Goal: Transaction & Acquisition: Book appointment/travel/reservation

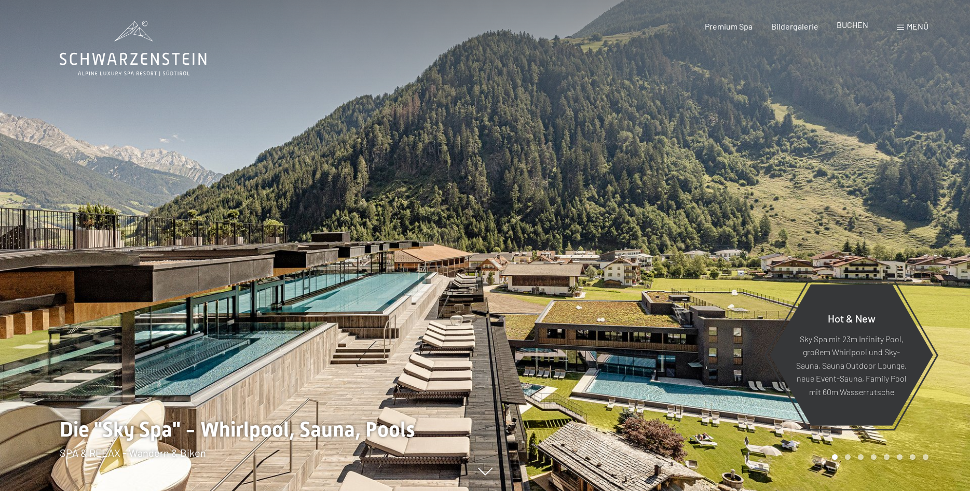
click at [843, 26] on span "BUCHEN" at bounding box center [853, 25] width 32 height 10
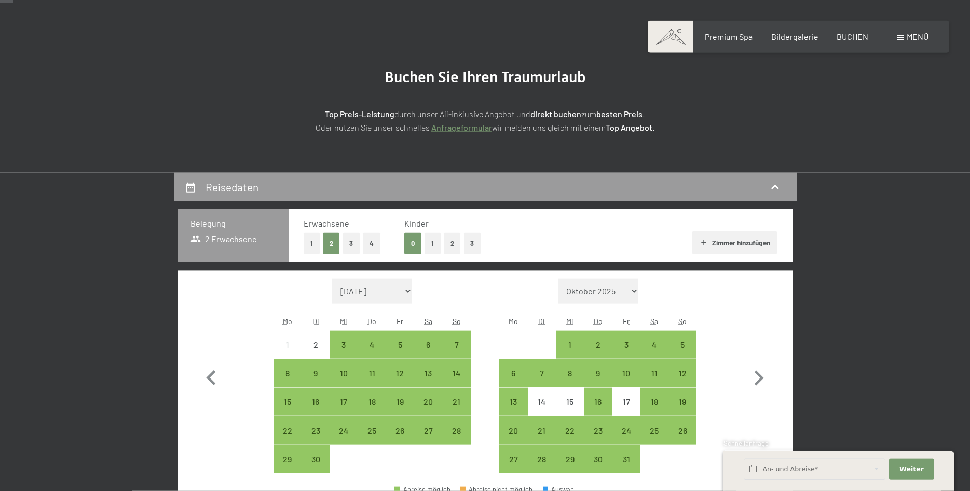
scroll to position [212, 0]
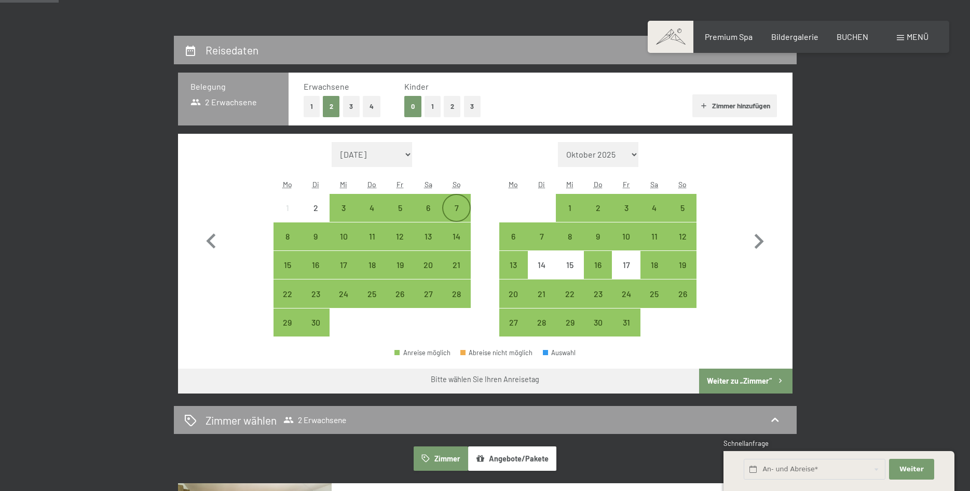
click at [453, 206] on div "7" at bounding box center [456, 217] width 26 height 26
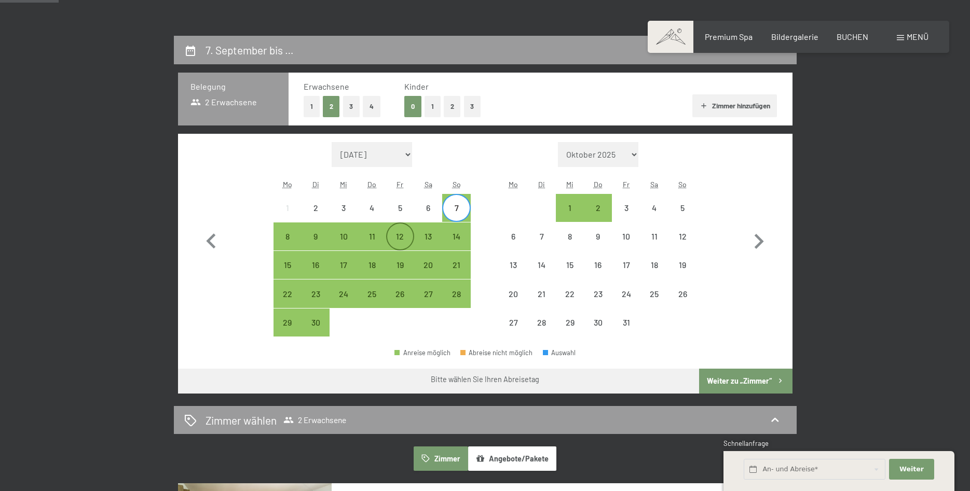
click at [396, 240] on div "12" at bounding box center [400, 245] width 26 height 26
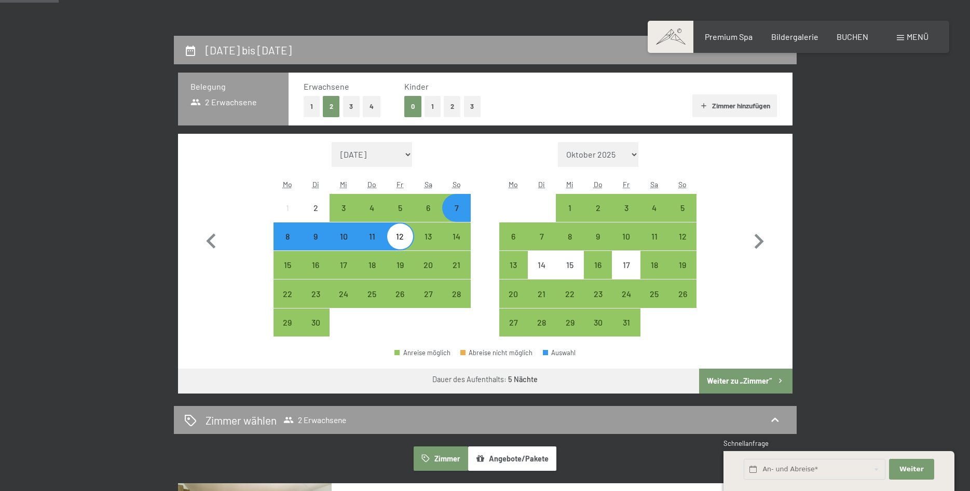
click at [750, 382] on button "Weiter zu „Zimmer“" at bounding box center [745, 381] width 93 height 25
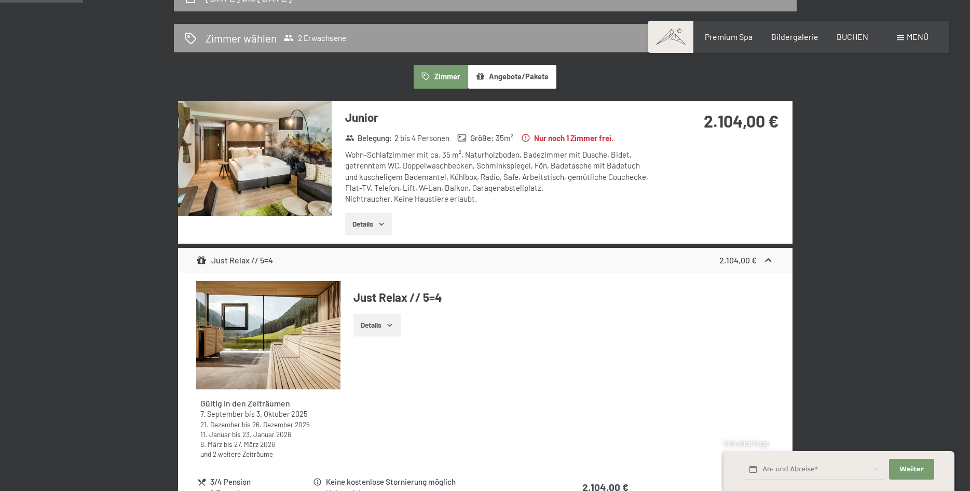
scroll to position [476, 0]
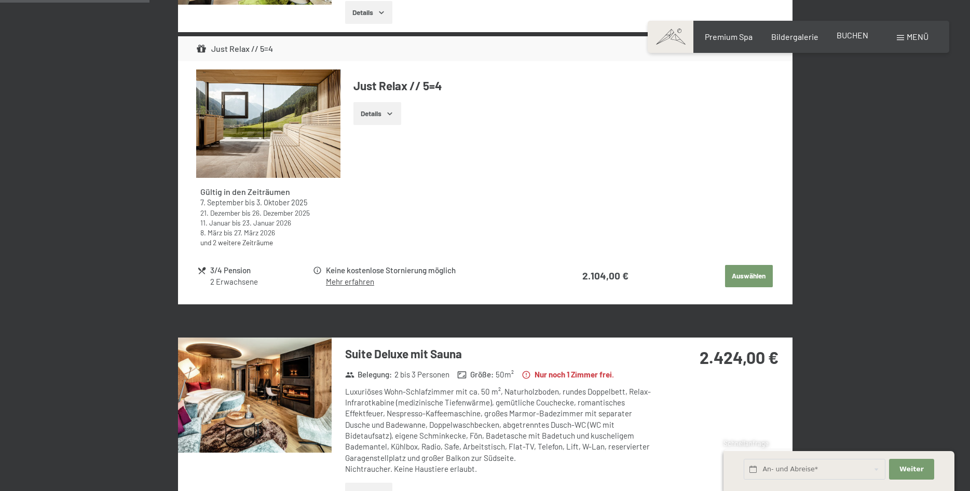
click at [855, 37] on span "BUCHEN" at bounding box center [853, 35] width 32 height 10
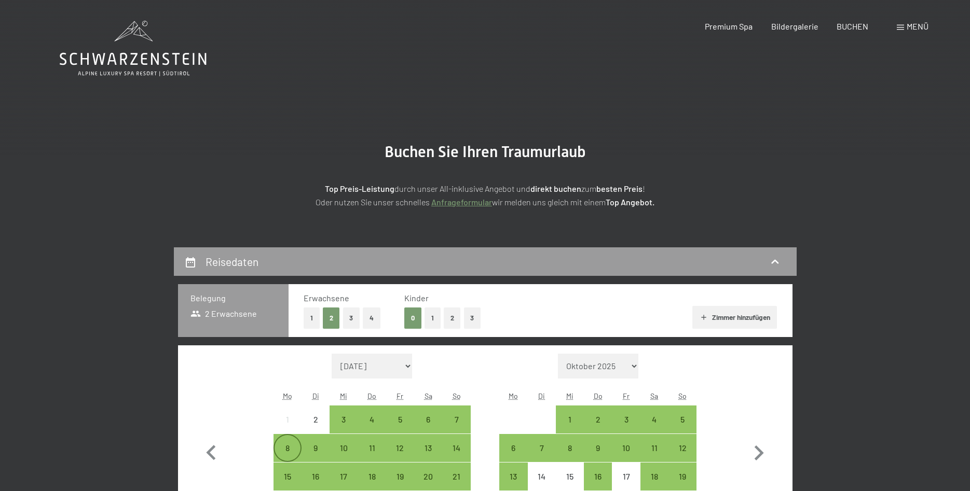
click at [288, 451] on div "8" at bounding box center [288, 457] width 26 height 26
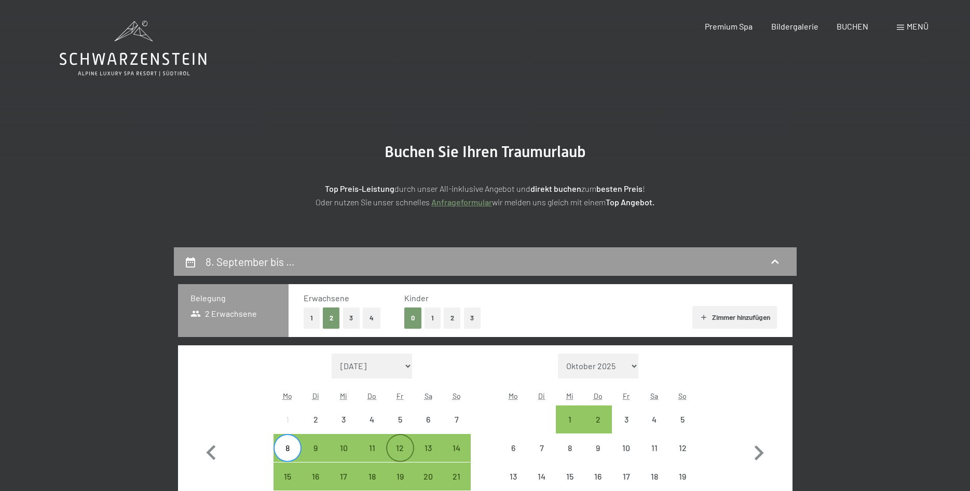
click at [402, 448] on div "12" at bounding box center [400, 457] width 26 height 26
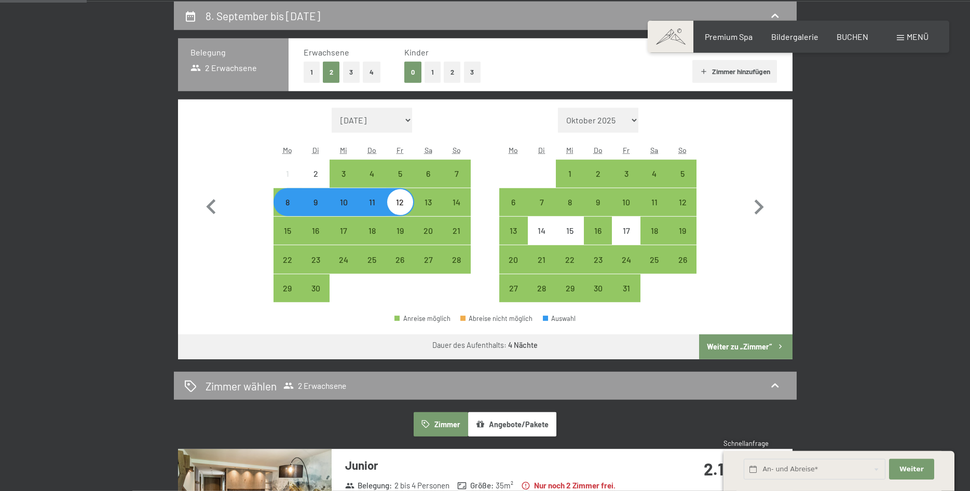
scroll to position [265, 0]
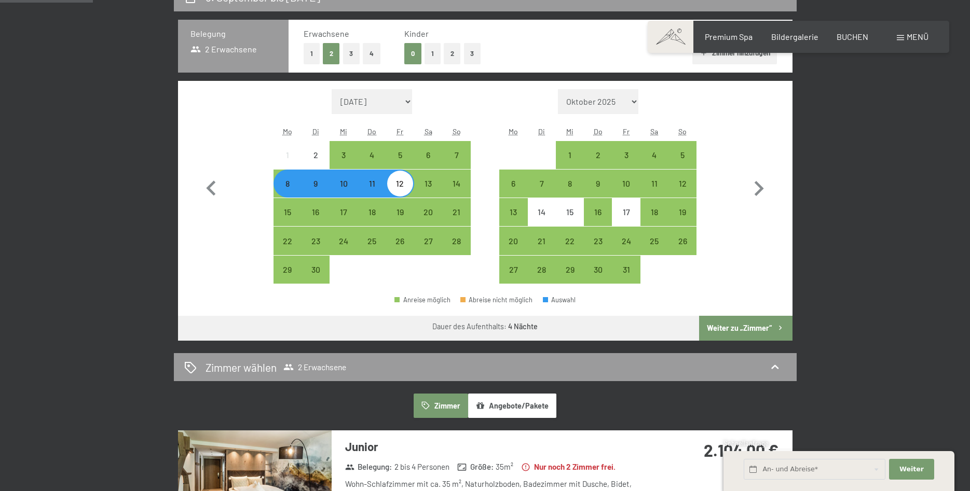
click at [748, 324] on button "Weiter zu „Zimmer“" at bounding box center [745, 328] width 93 height 25
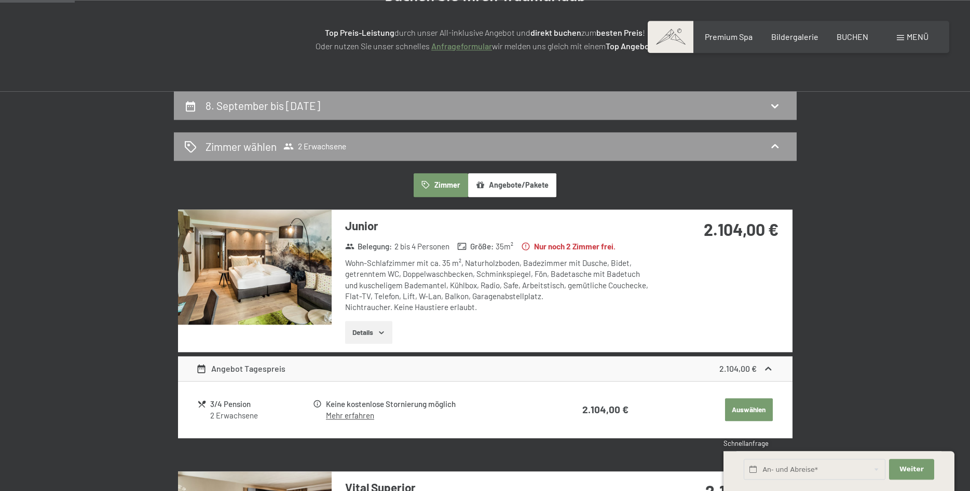
scroll to position [142, 0]
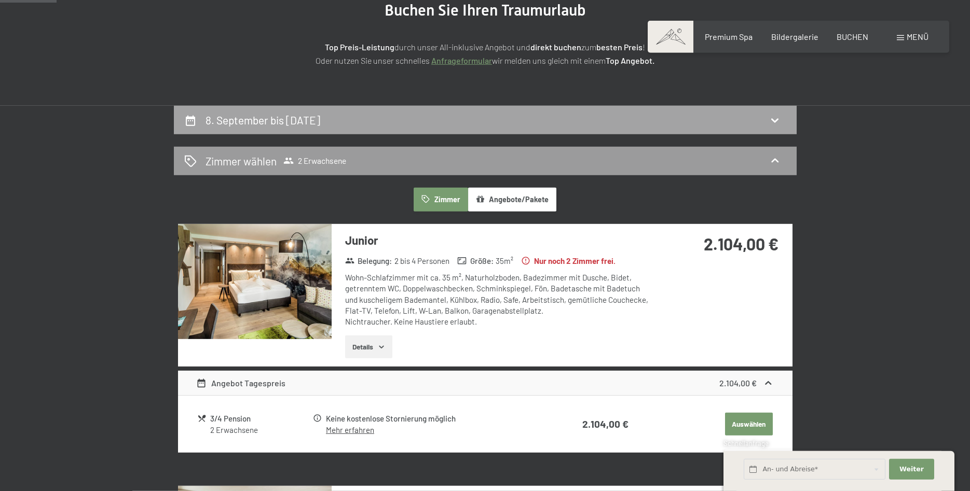
click at [189, 122] on icon at bounding box center [190, 121] width 12 height 12
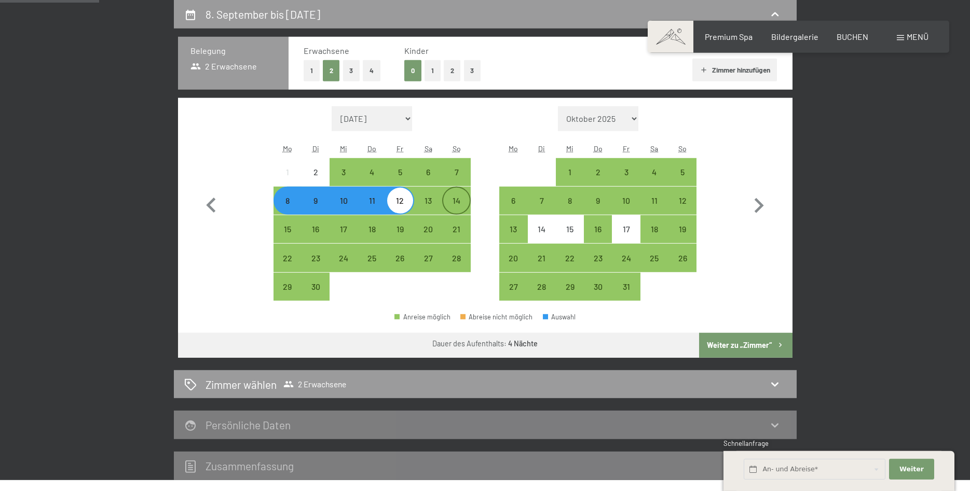
click at [456, 202] on div "14" at bounding box center [456, 210] width 26 height 26
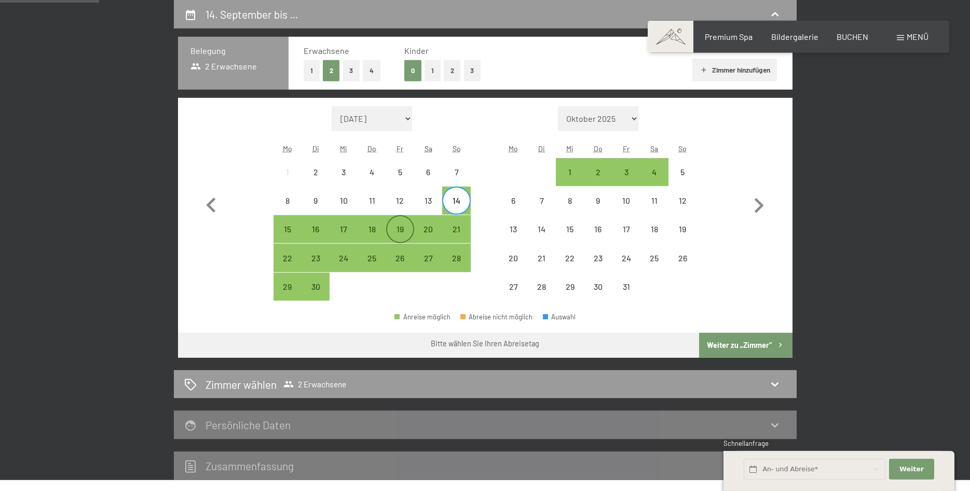
click at [399, 229] on div "19" at bounding box center [400, 238] width 26 height 26
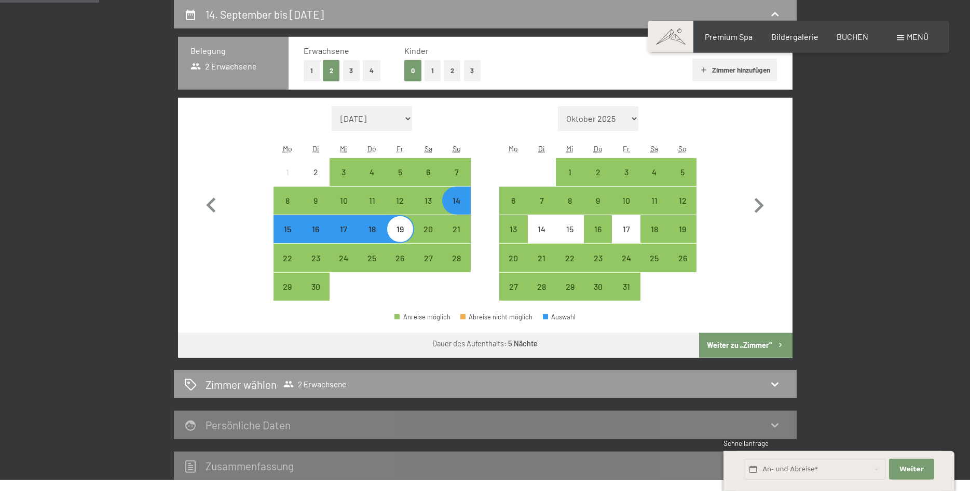
click at [735, 343] on button "Weiter zu „Zimmer“" at bounding box center [745, 345] width 93 height 25
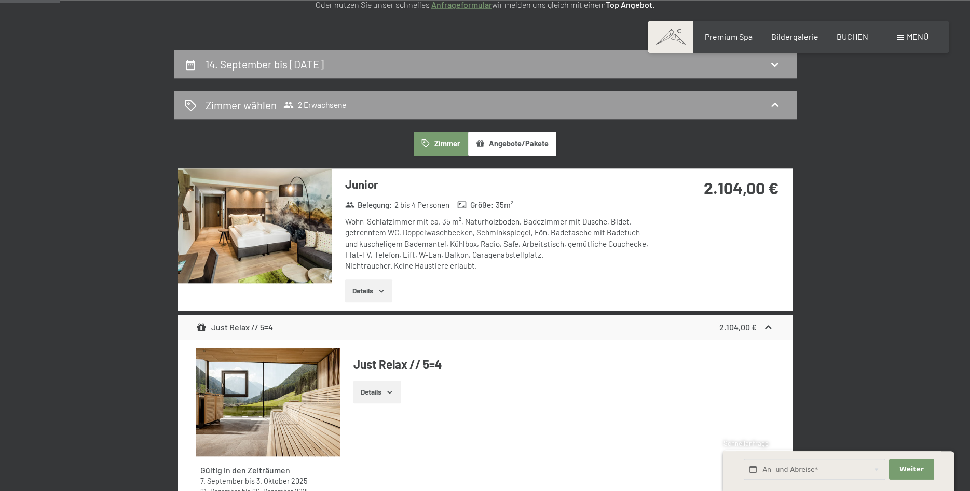
scroll to position [0, 0]
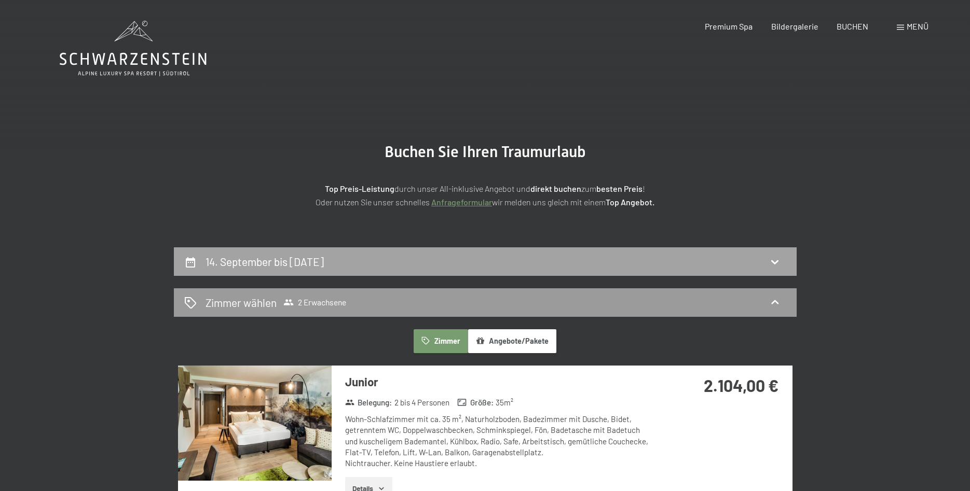
click at [778, 257] on icon at bounding box center [775, 262] width 12 height 12
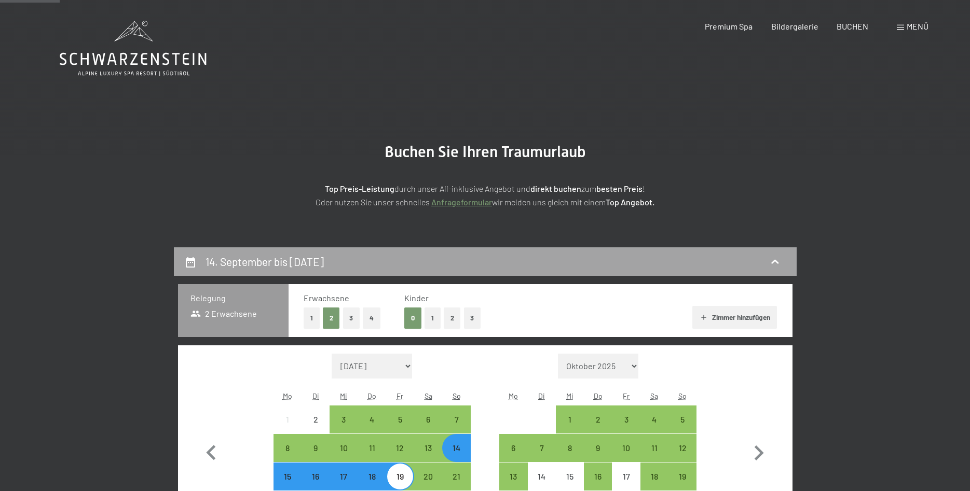
scroll to position [248, 0]
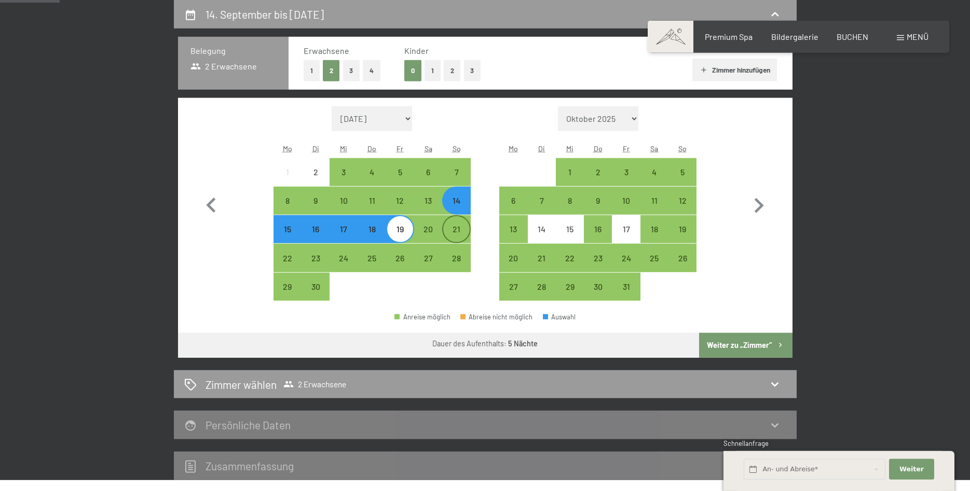
click at [457, 237] on div "21" at bounding box center [456, 238] width 26 height 26
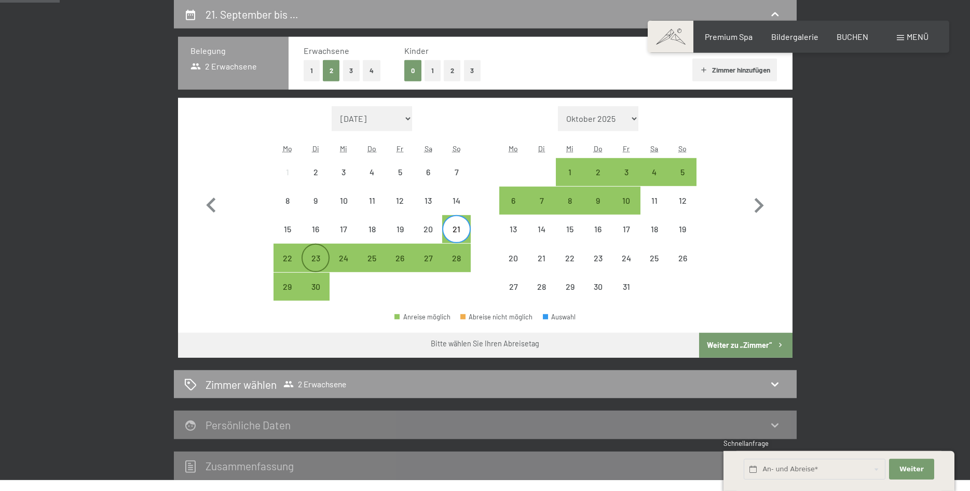
click at [320, 258] on div "23" at bounding box center [316, 267] width 26 height 26
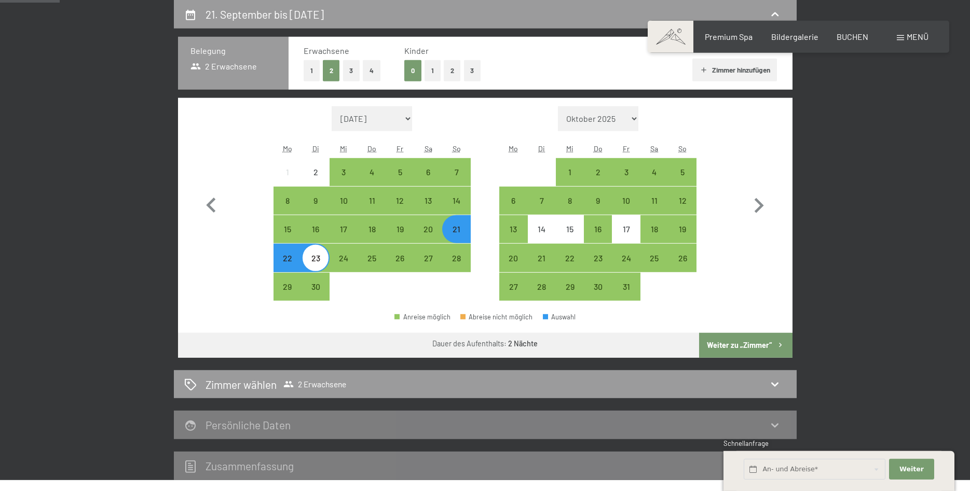
click at [731, 346] on button "Weiter zu „Zimmer“" at bounding box center [745, 345] width 93 height 25
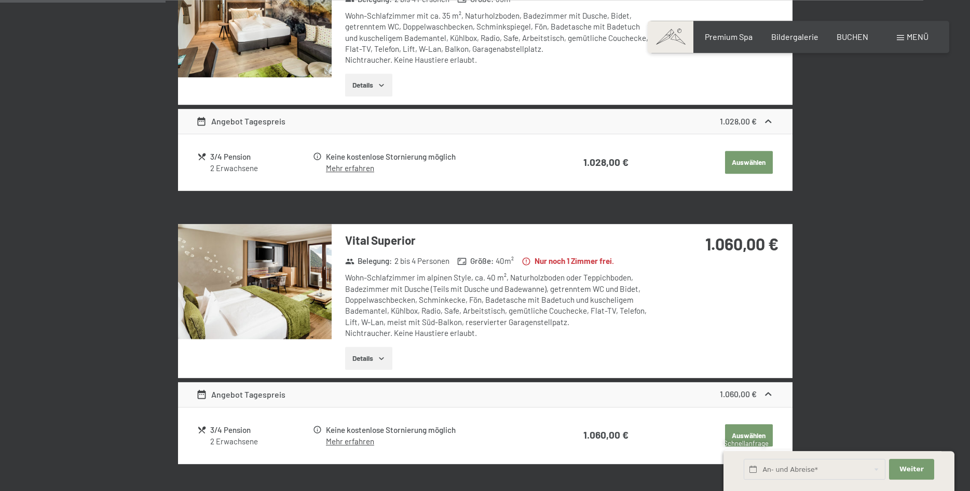
scroll to position [406, 0]
